Goal: Task Accomplishment & Management: Use online tool/utility

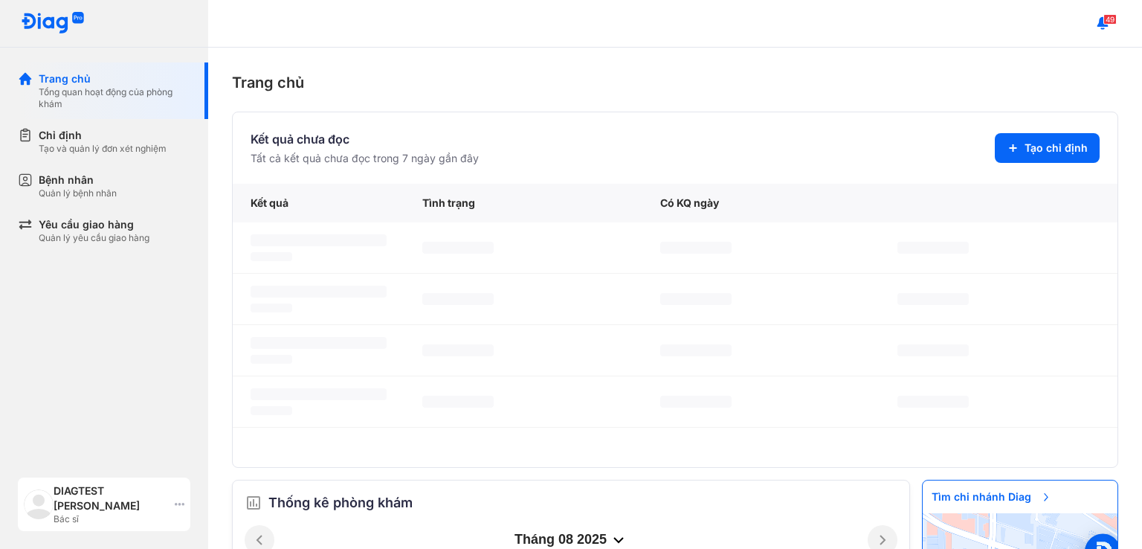
click at [170, 497] on div "DIAGTEST Uyen Nguyen Bác sĩ" at bounding box center [104, 504] width 172 height 54
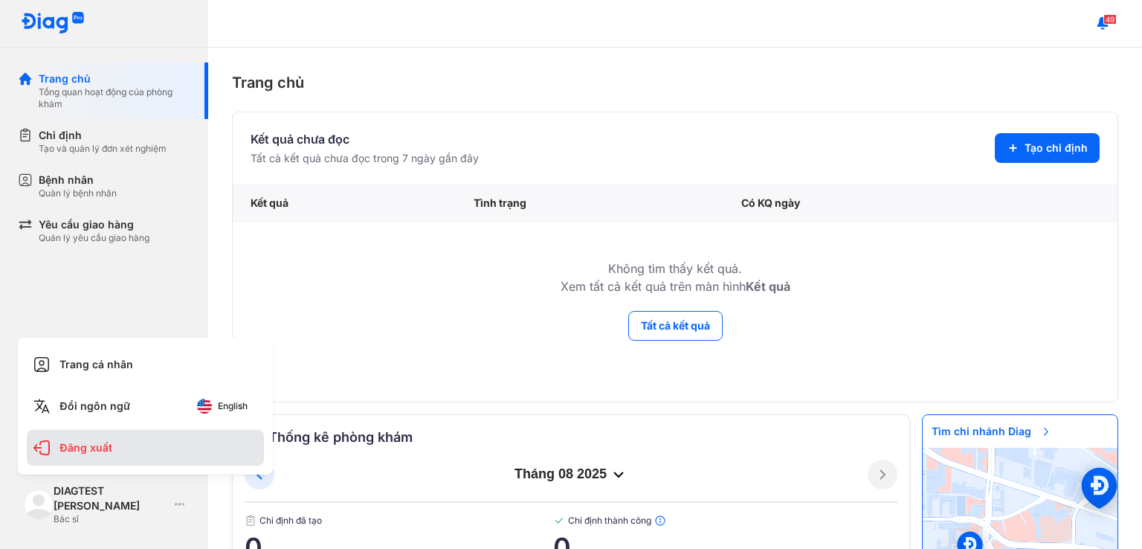
click at [96, 442] on div "Đăng xuất" at bounding box center [145, 448] width 237 height 36
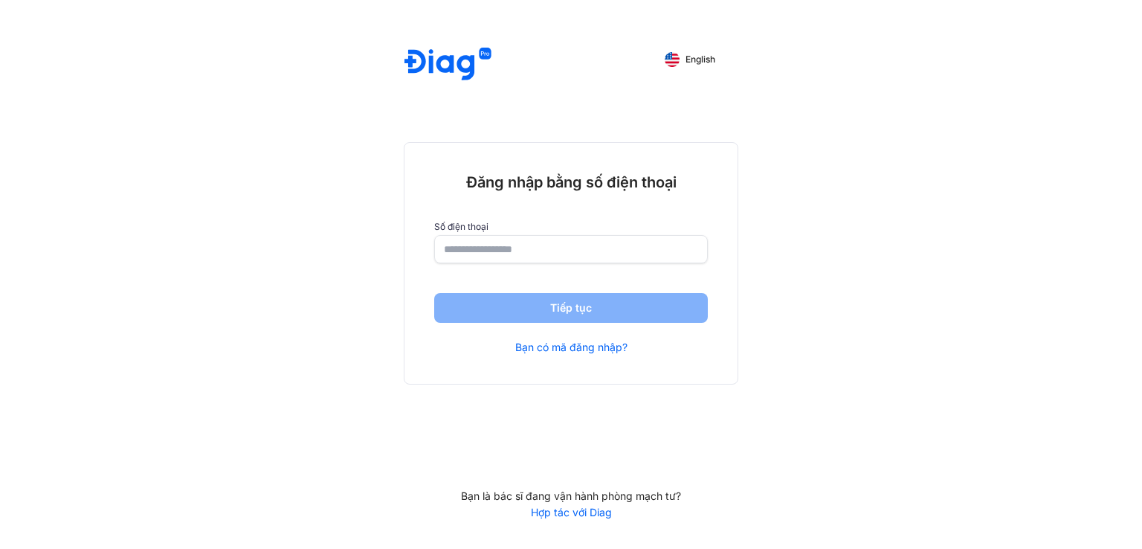
click at [527, 253] on input "number" at bounding box center [571, 249] width 254 height 27
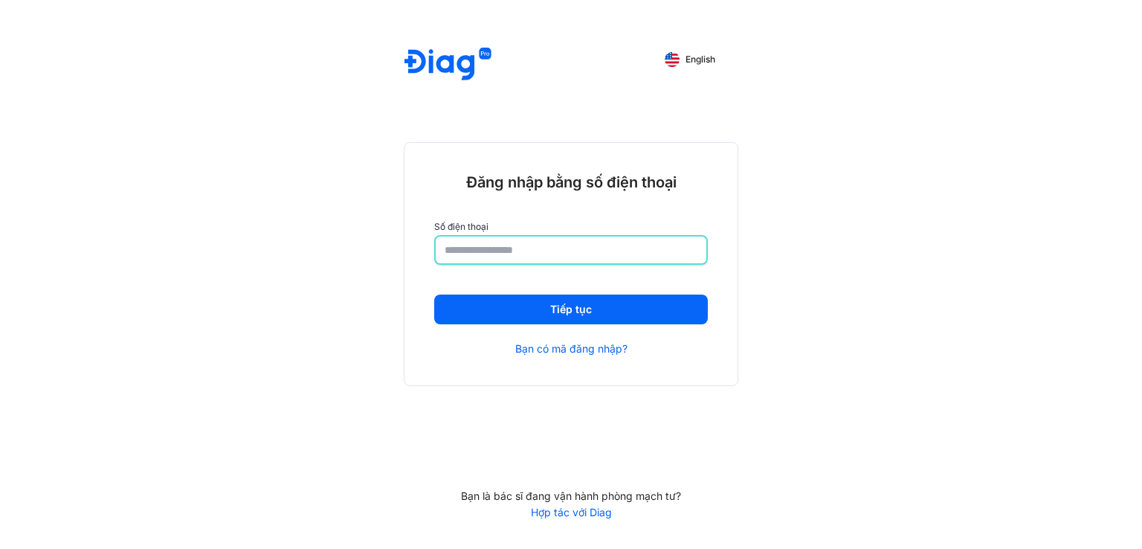
type input "**********"
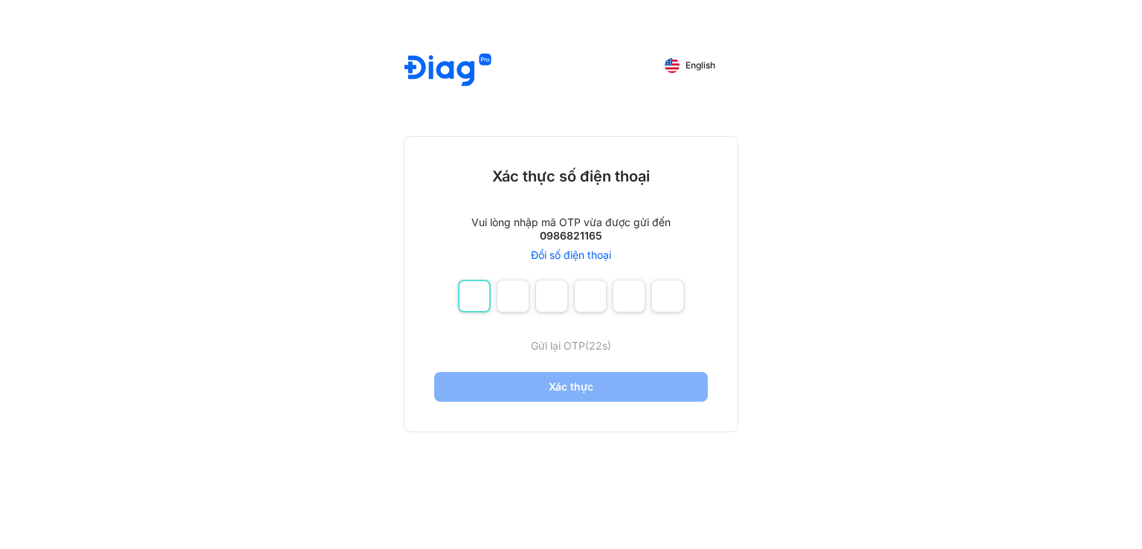
click at [470, 294] on input "number" at bounding box center [474, 295] width 33 height 33
type input "*"
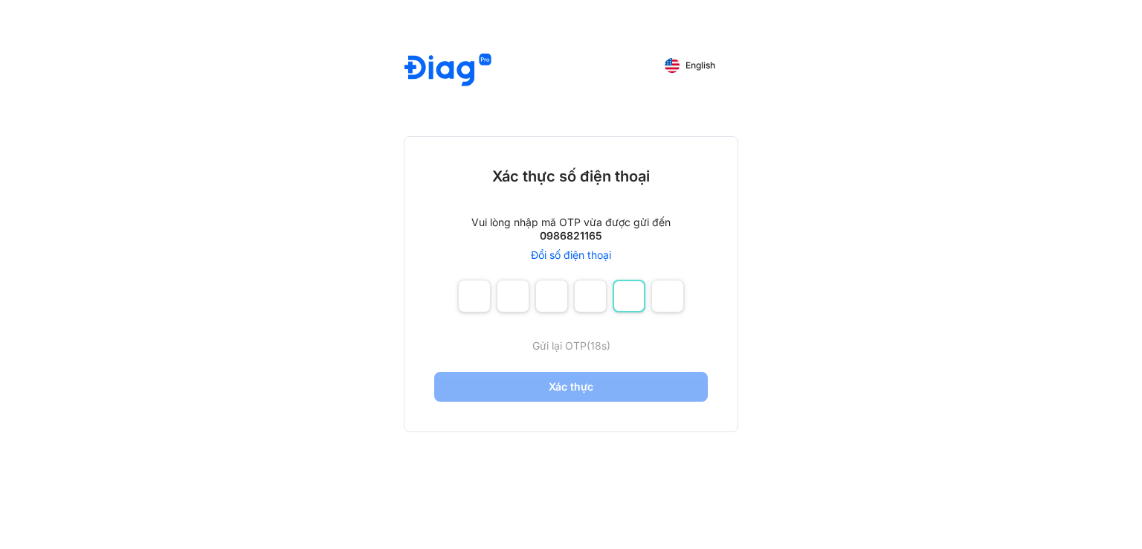
type input "*"
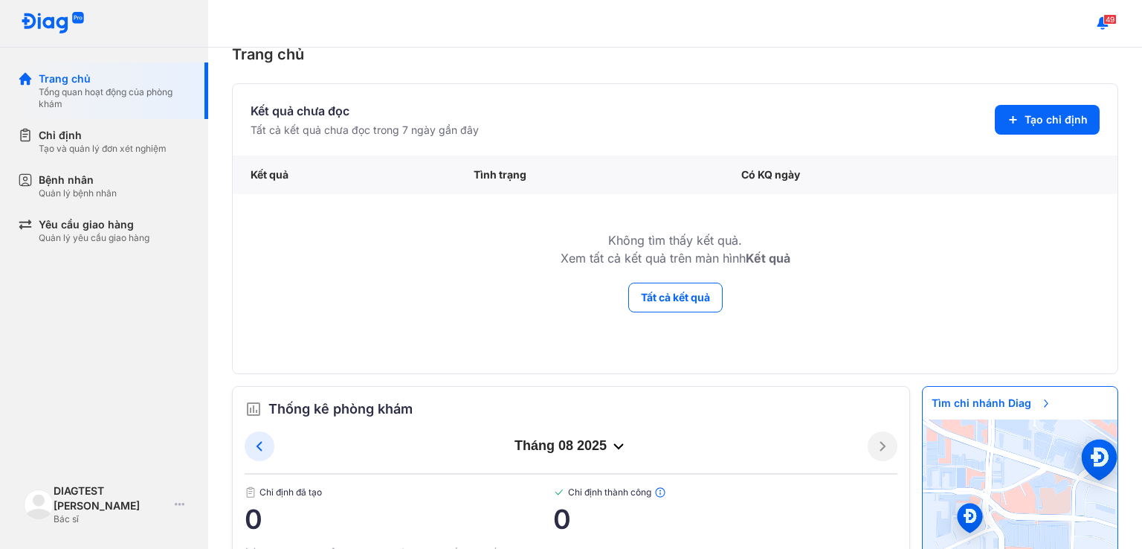
scroll to position [74, 0]
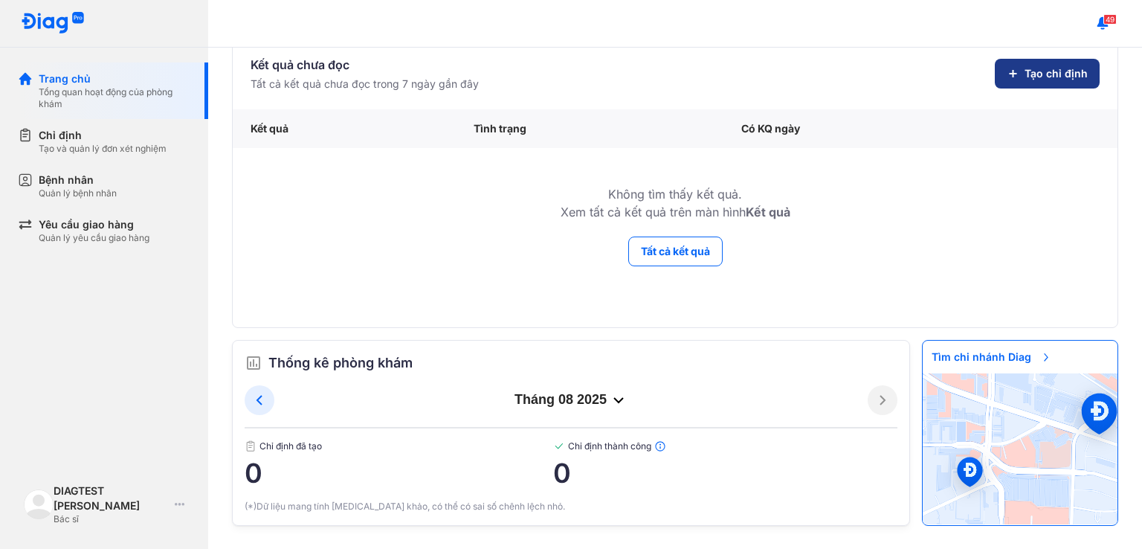
click at [1050, 66] on span "Tạo chỉ định" at bounding box center [1055, 73] width 63 height 15
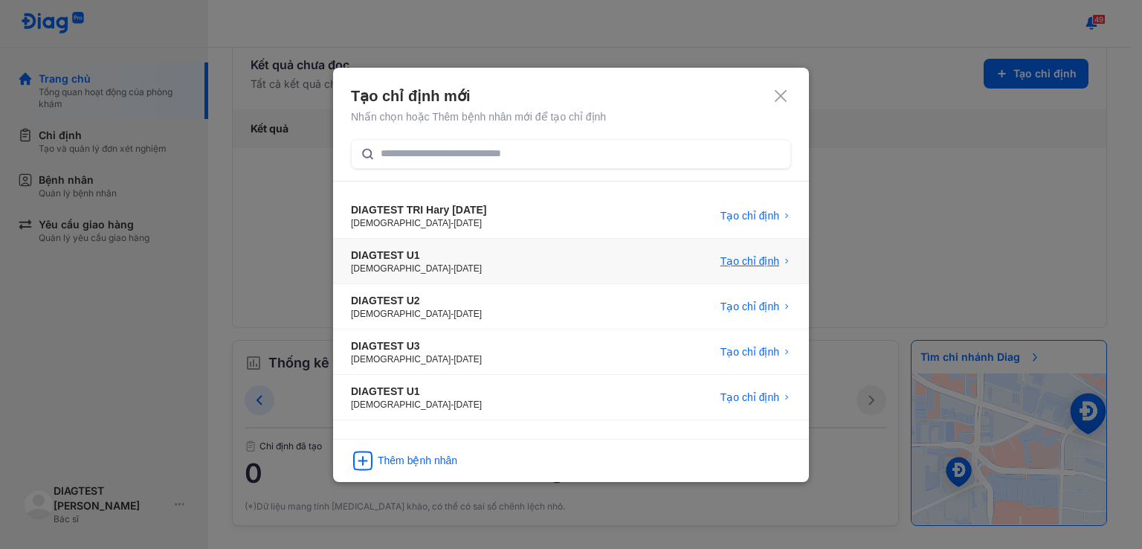
click at [750, 261] on span "Tạo chỉ định" at bounding box center [749, 260] width 59 height 15
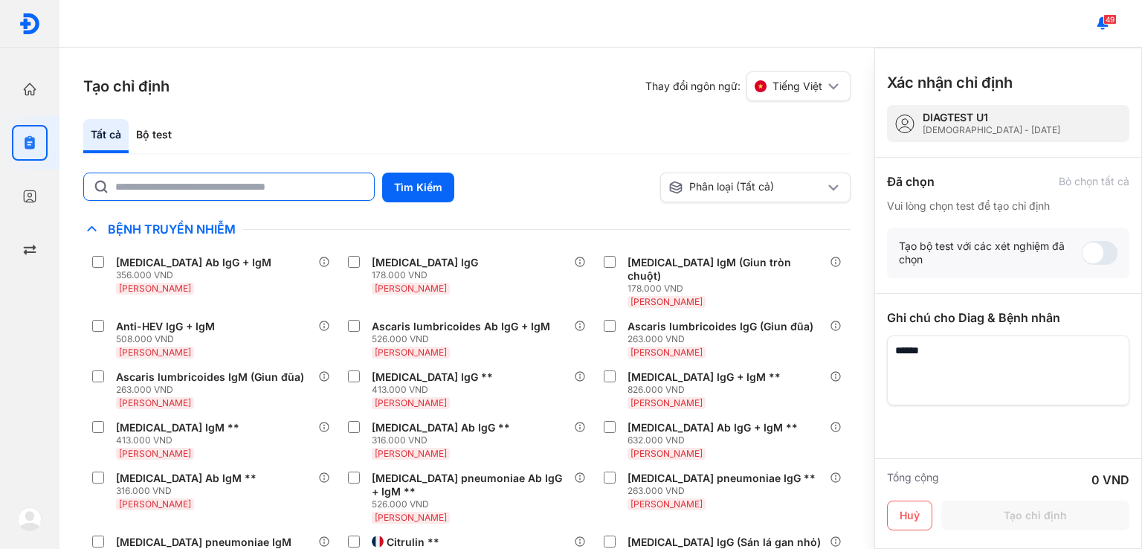
click at [265, 195] on input "text" at bounding box center [240, 186] width 250 height 27
type input "*"
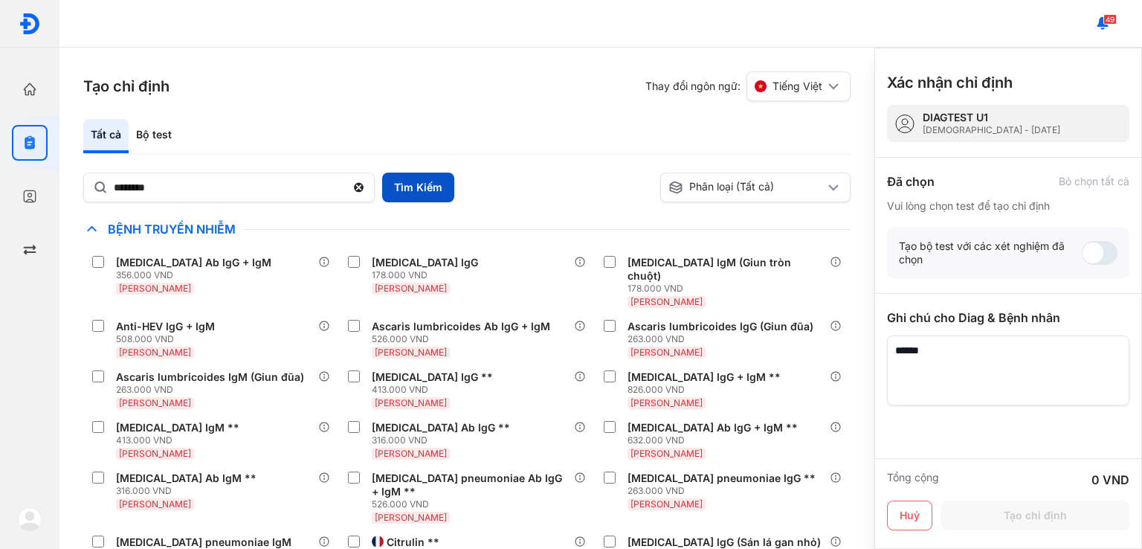
click at [422, 189] on button "Tìm Kiếm" at bounding box center [418, 187] width 72 height 30
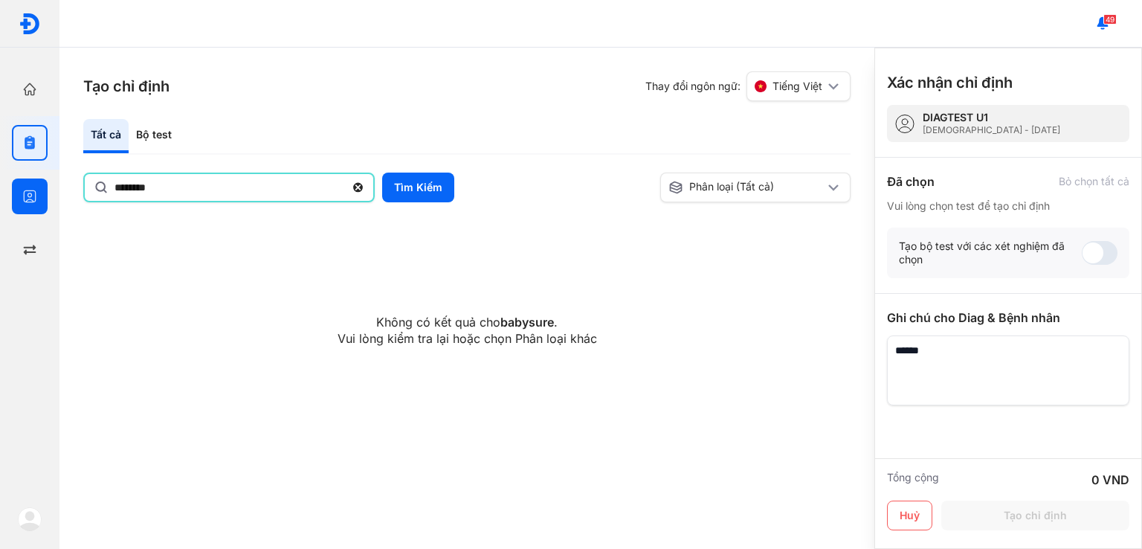
drag, startPoint x: 210, startPoint y: 180, endPoint x: 7, endPoint y: 193, distance: 202.6
click at [16, 193] on div "Trang chủ Tổng quan hoạt động của phòng khám Chỉ định Tạo và quản lý đơn xét ng…" at bounding box center [571, 274] width 1142 height 549
type input "*******"
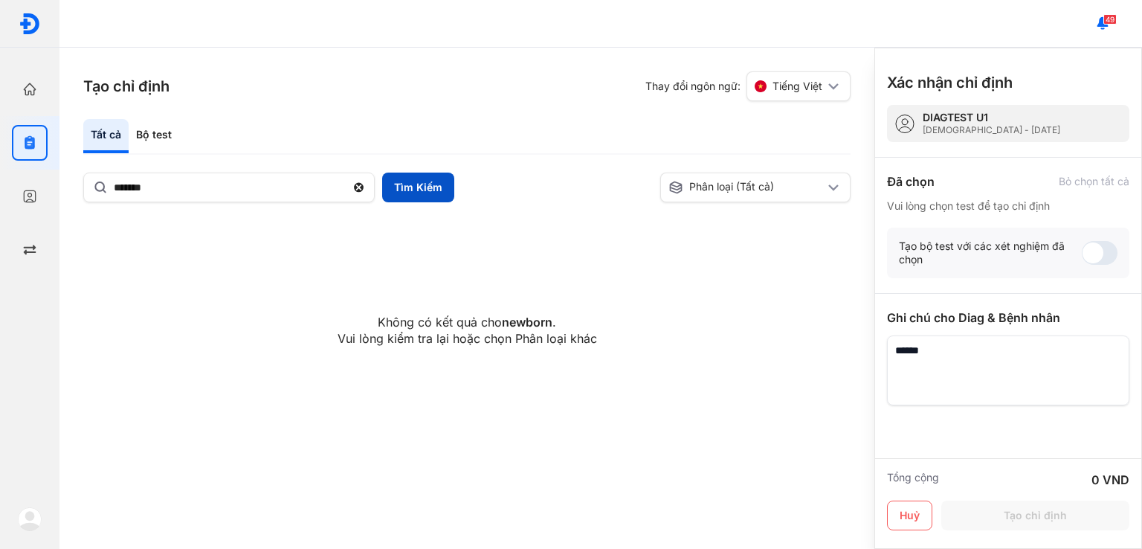
click at [407, 177] on button "Tìm Kiếm" at bounding box center [418, 187] width 72 height 30
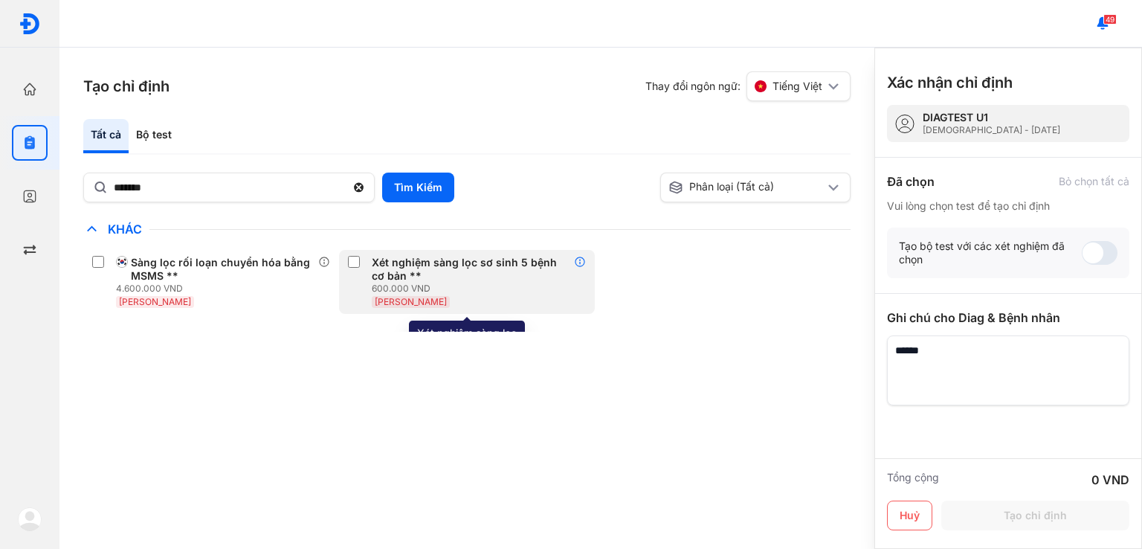
click at [580, 262] on icon at bounding box center [580, 262] width 12 height 12
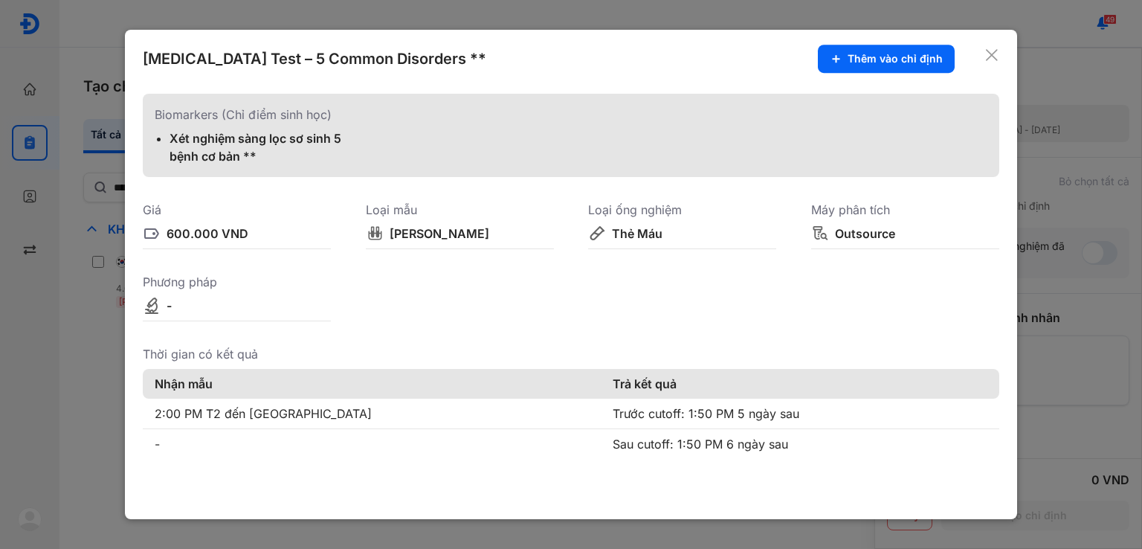
click at [994, 49] on icon at bounding box center [991, 55] width 15 height 15
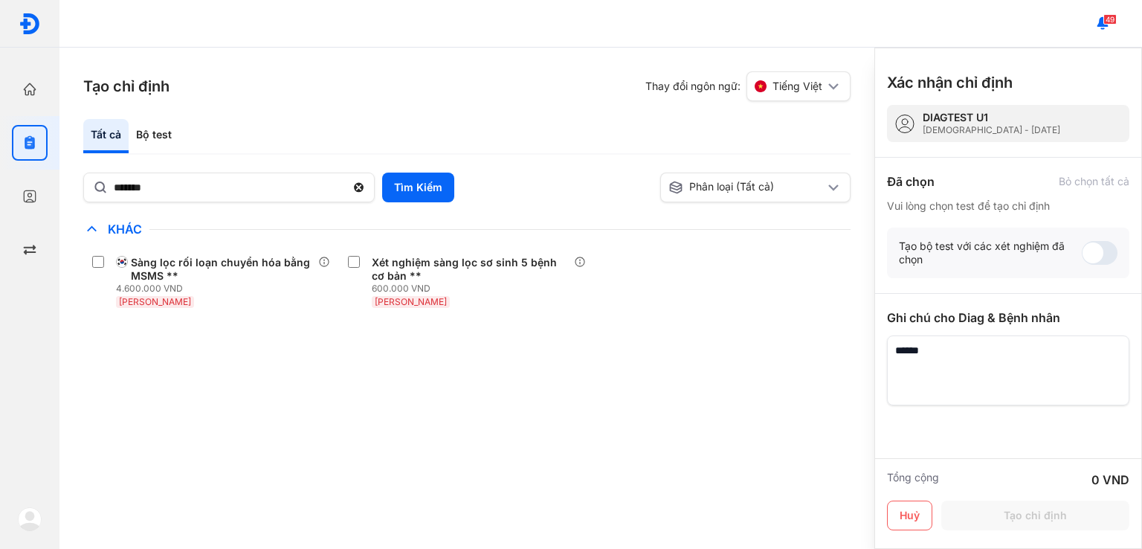
click at [417, 92] on section "Tạo chỉ định Thay đổi ngôn ngữ: Tiếng Việt" at bounding box center [466, 86] width 767 height 30
click at [354, 188] on icon at bounding box center [358, 187] width 13 height 15
click at [346, 188] on input "*******" at bounding box center [230, 186] width 232 height 27
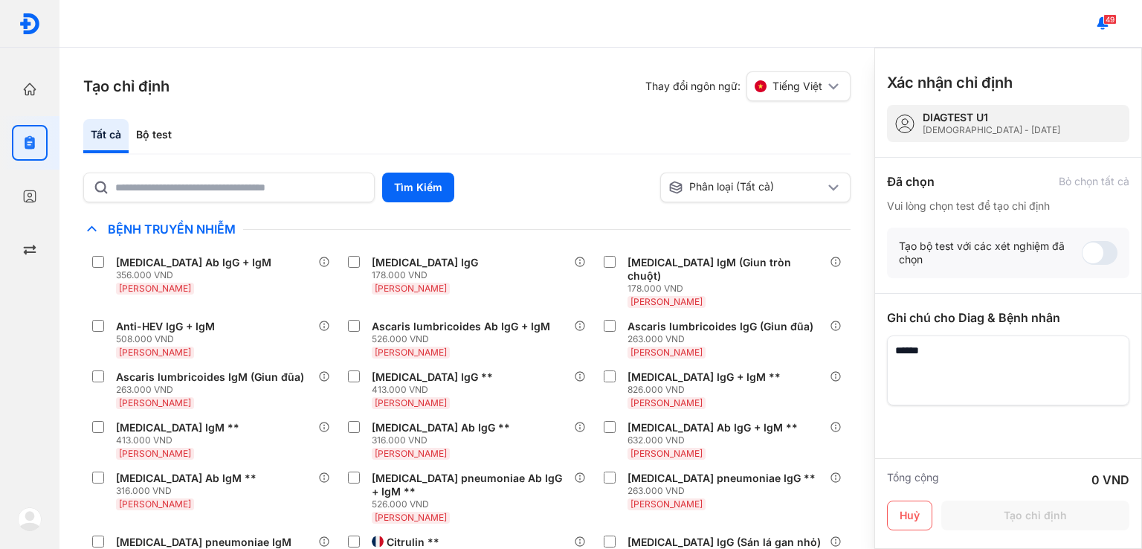
click at [306, 25] on div "49" at bounding box center [600, 24] width 1082 height 48
